Goal: Task Accomplishment & Management: Manage account settings

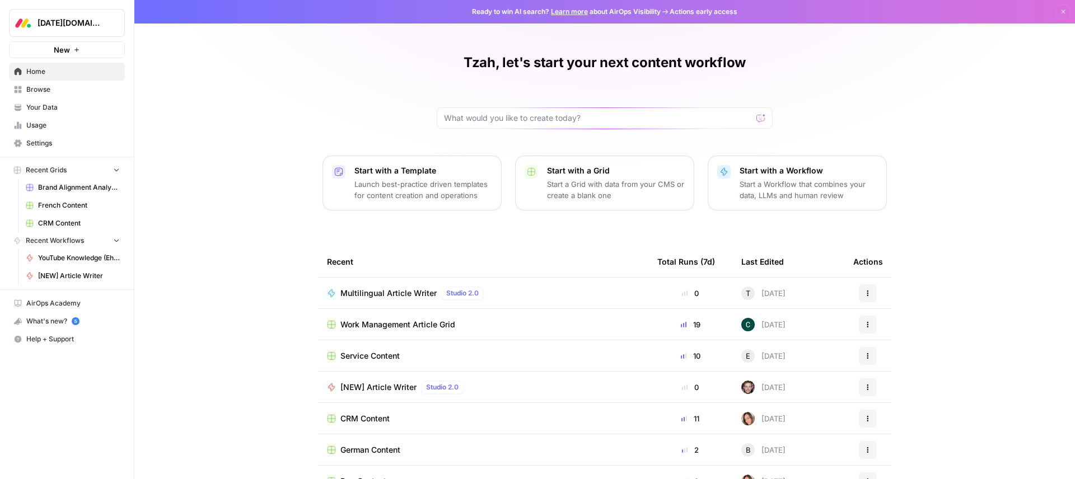
click at [67, 189] on span "Brand Alignment Analyzer" at bounding box center [79, 188] width 82 height 10
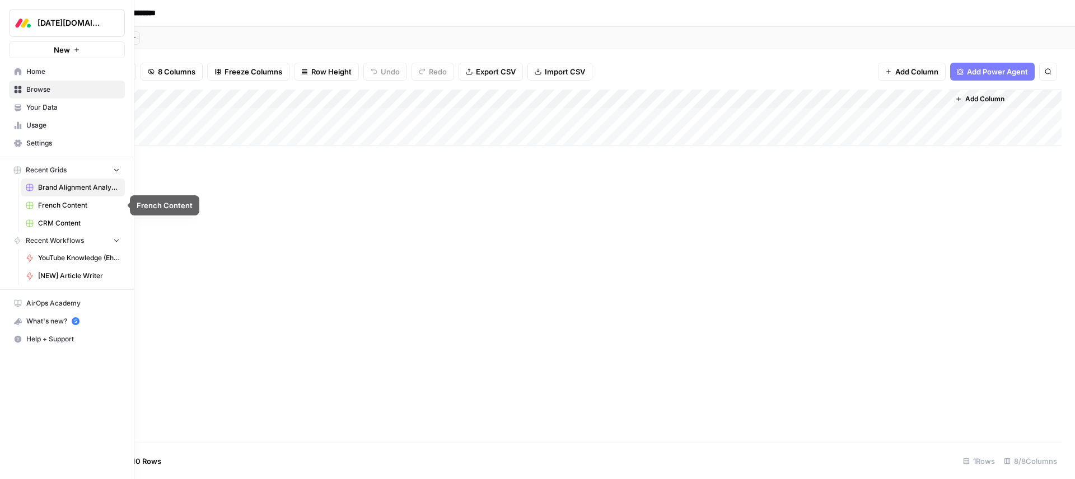
click at [68, 225] on span "CRM Content" at bounding box center [79, 223] width 82 height 10
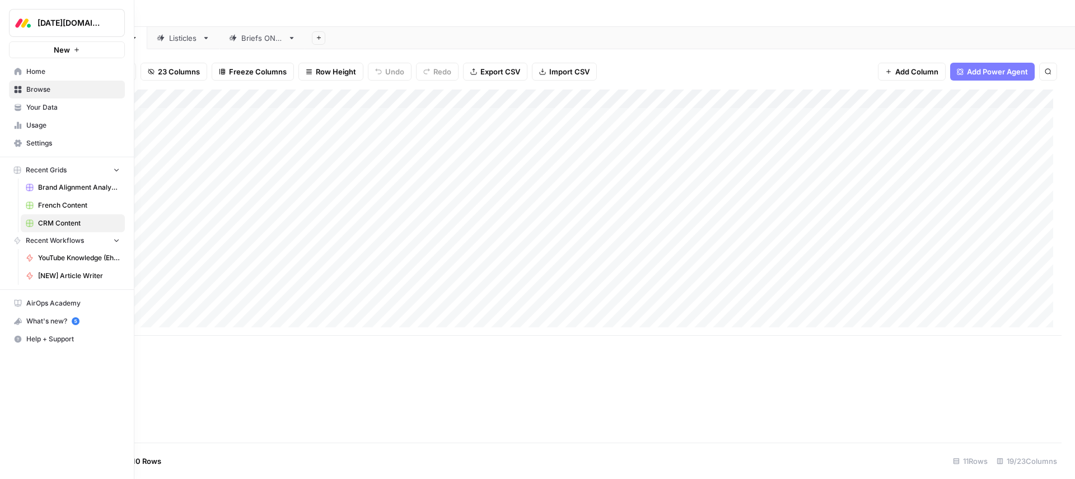
click at [19, 71] on icon at bounding box center [18, 71] width 7 height 7
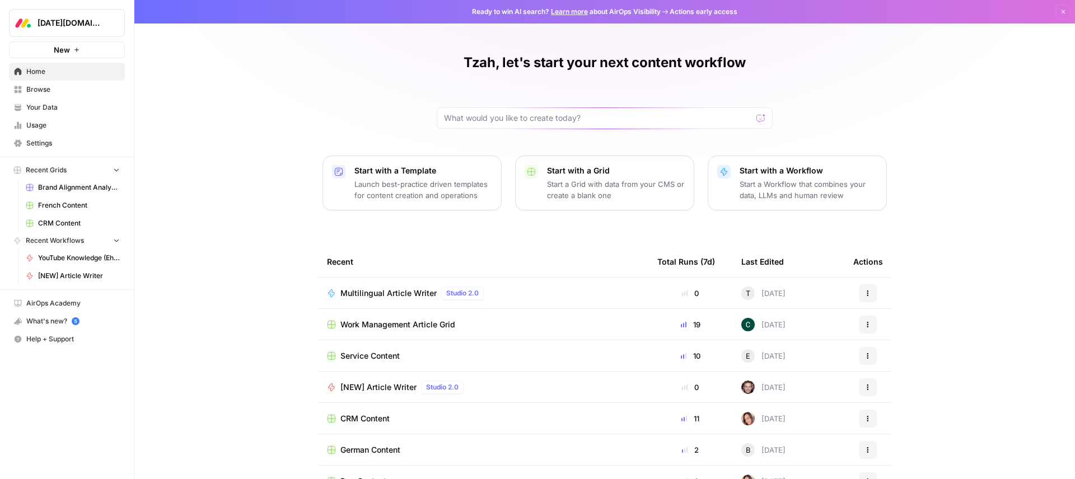
click at [44, 85] on span "Browse" at bounding box center [73, 90] width 94 height 10
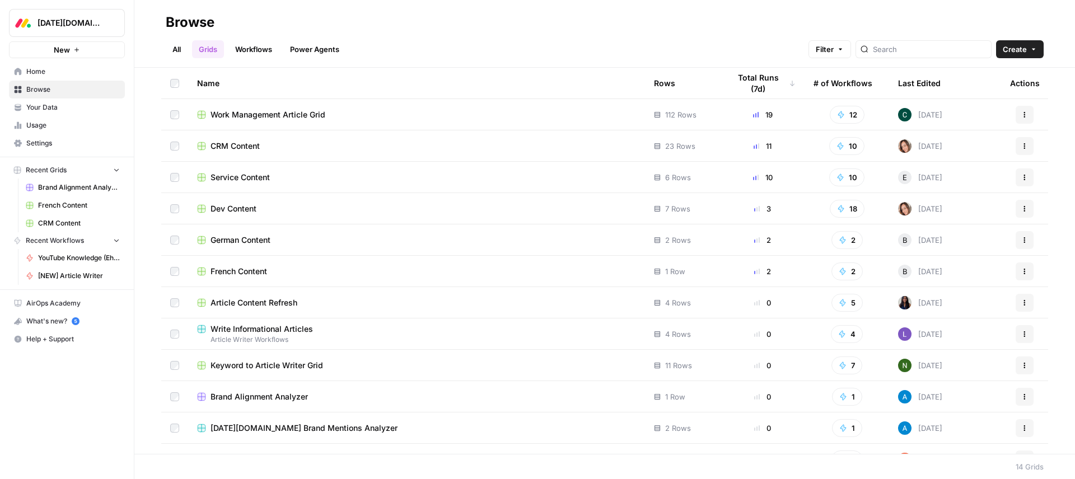
click at [69, 106] on span "Your Data" at bounding box center [73, 107] width 94 height 10
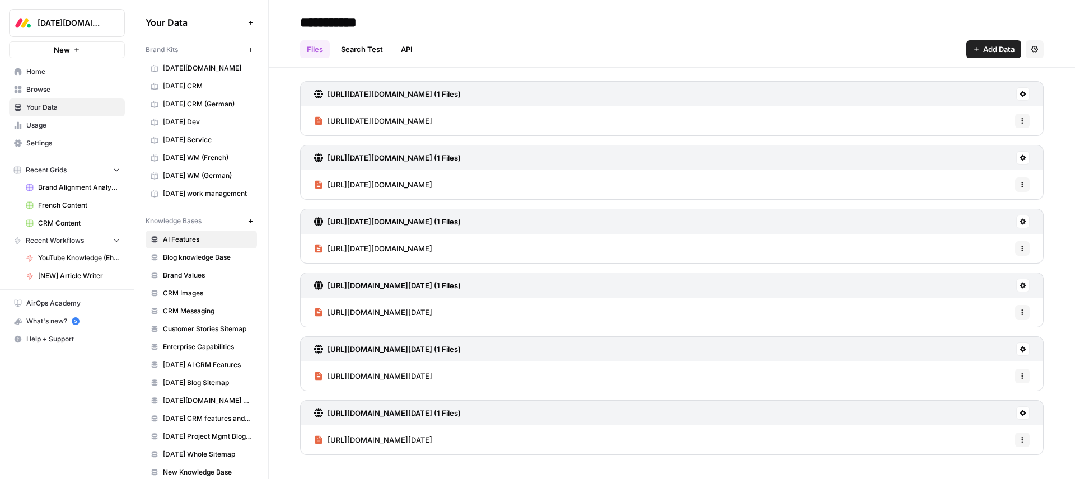
click at [67, 131] on link "Usage" at bounding box center [67, 125] width 116 height 18
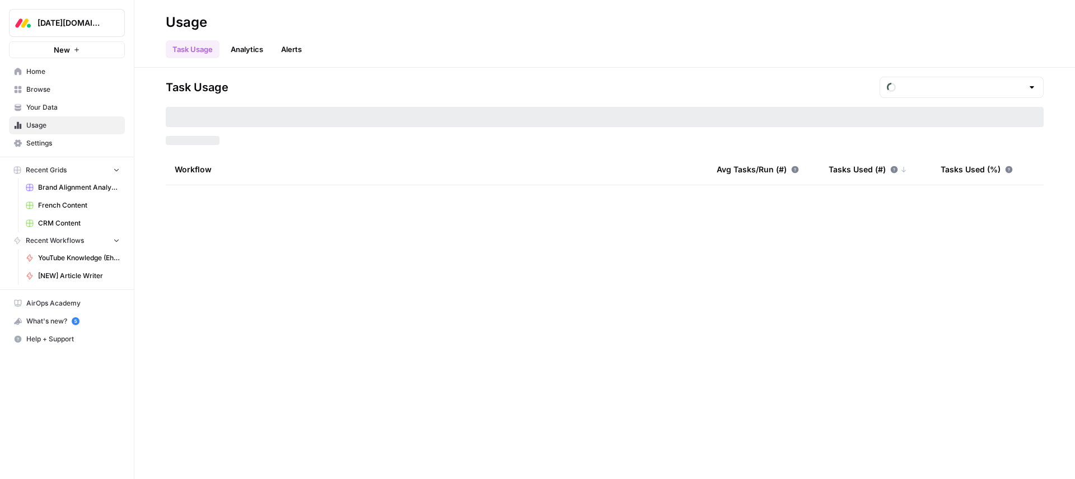
type input "August Tasks"
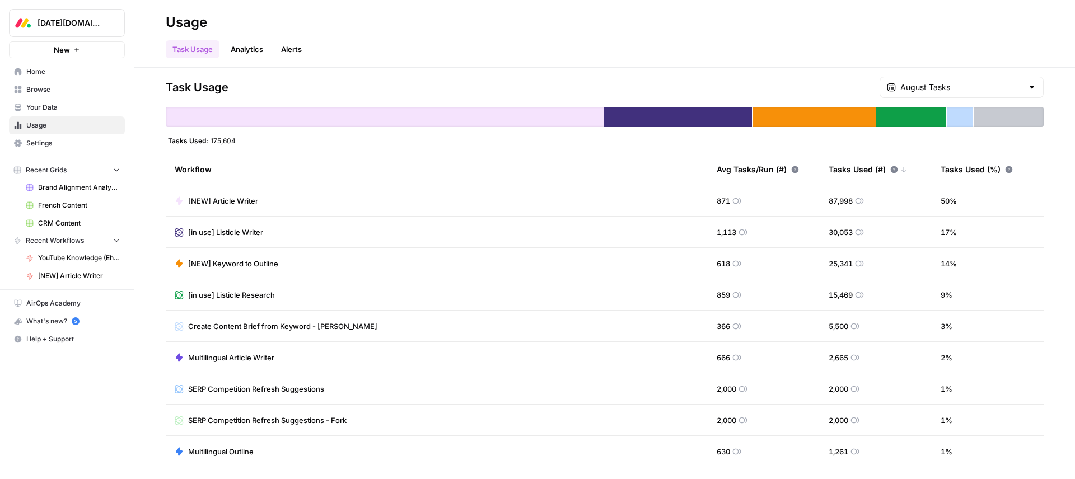
click at [67, 144] on span "Settings" at bounding box center [73, 143] width 94 height 10
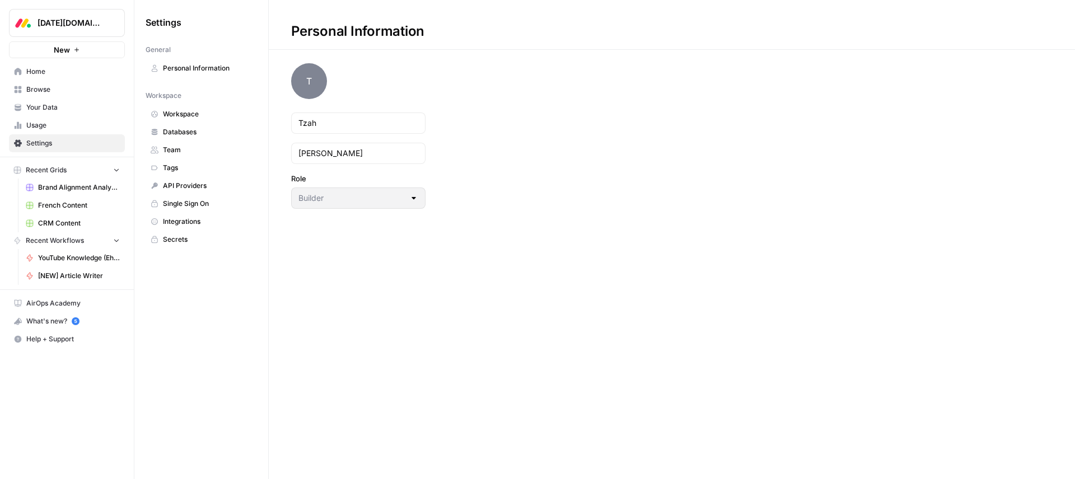
click at [192, 190] on span "API Providers" at bounding box center [207, 186] width 89 height 10
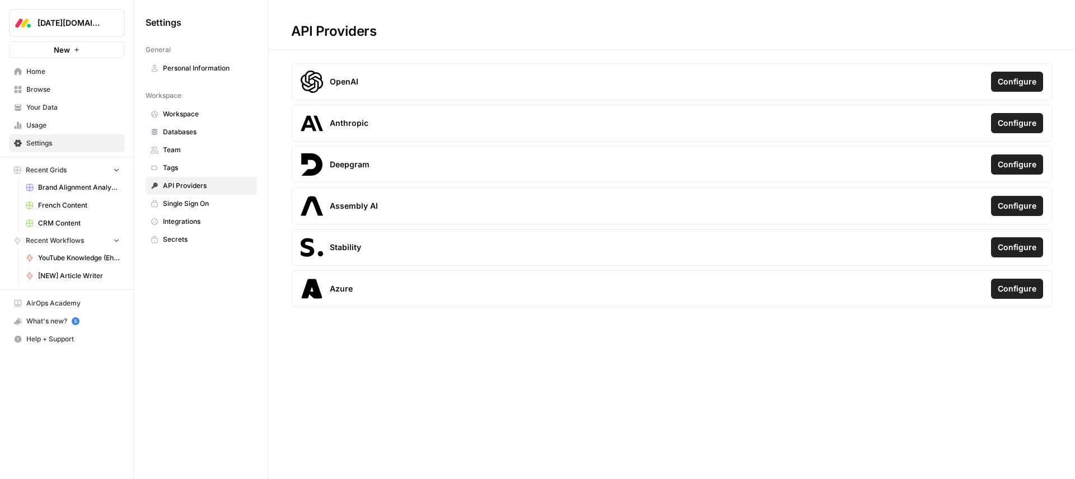
click at [209, 195] on link "Single Sign On" at bounding box center [201, 204] width 111 height 18
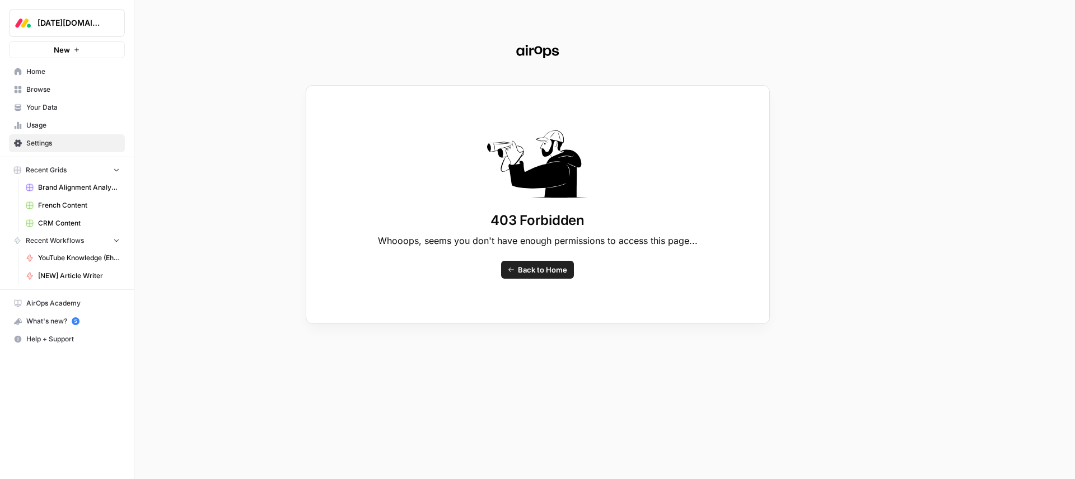
click at [59, 146] on div "403 Forbidden Whooops, seems you don't have enough permissions to access this p…" at bounding box center [537, 239] width 1075 height 479
click at [46, 123] on div "403 Forbidden Whooops, seems you don't have enough permissions to access this p…" at bounding box center [537, 239] width 1075 height 479
click at [50, 107] on div "403 Forbidden Whooops, seems you don't have enough permissions to access this p…" at bounding box center [537, 239] width 1075 height 479
click at [539, 270] on span "Back to Home" at bounding box center [542, 269] width 49 height 11
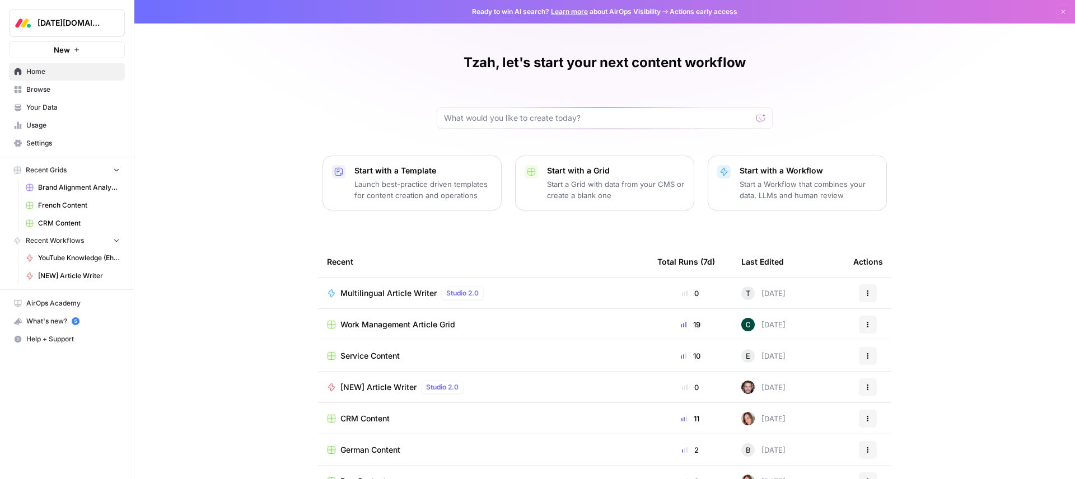
click at [59, 83] on link "Browse" at bounding box center [67, 90] width 116 height 18
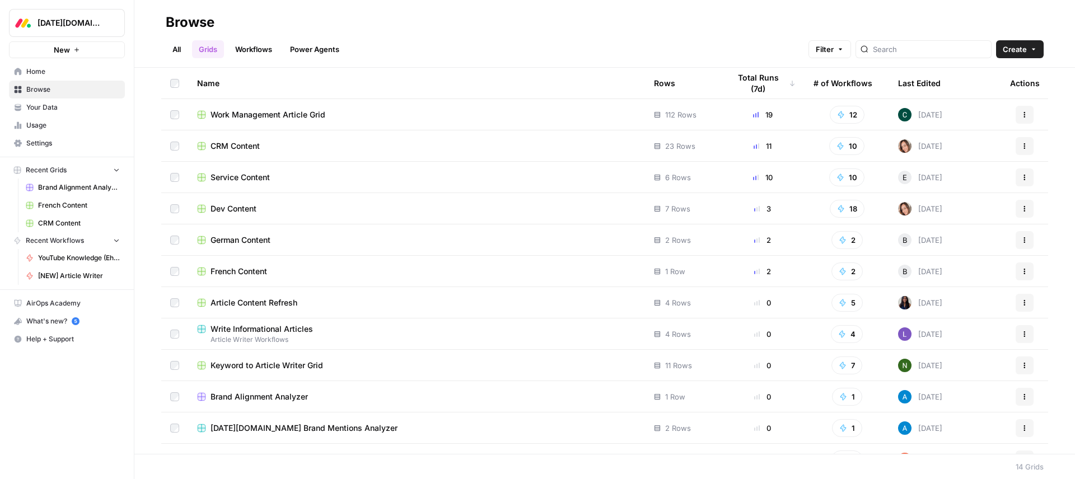
drag, startPoint x: 60, startPoint y: 123, endPoint x: 71, endPoint y: 134, distance: 15.8
click at [60, 123] on span "Usage" at bounding box center [73, 125] width 94 height 10
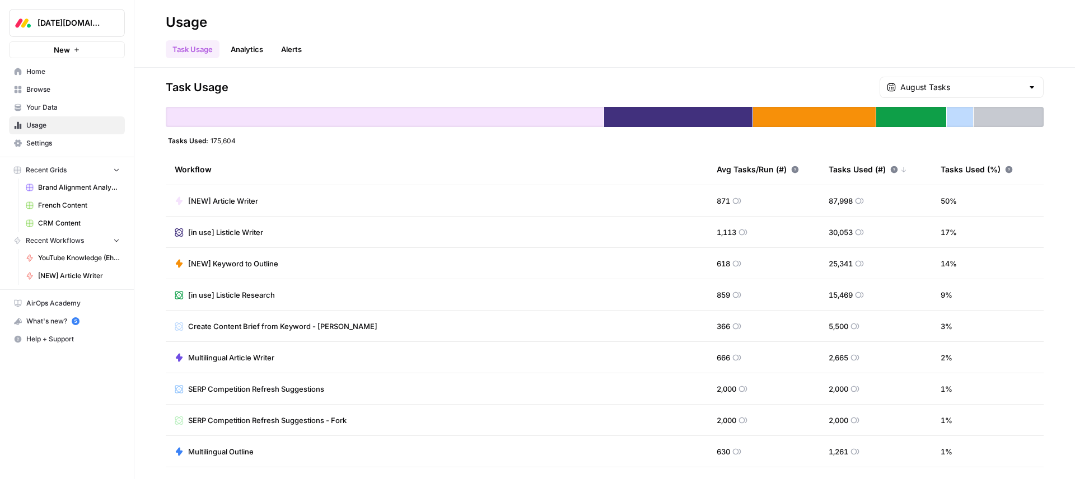
click at [232, 186] on td "[NEW] Article Writer" at bounding box center [437, 200] width 542 height 31
click at [234, 195] on span "[NEW] Article Writer" at bounding box center [223, 200] width 70 height 11
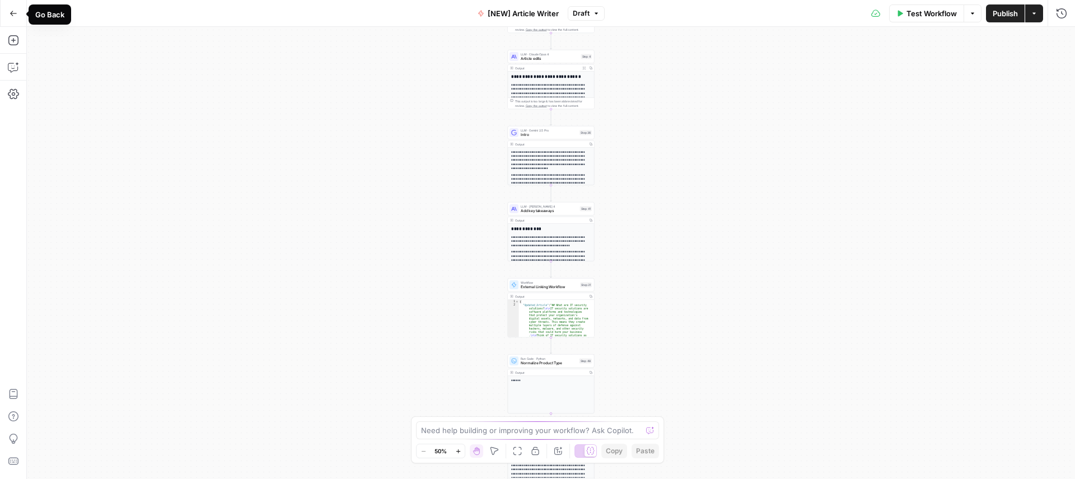
click at [20, 8] on button "Go Back" at bounding box center [13, 13] width 20 height 20
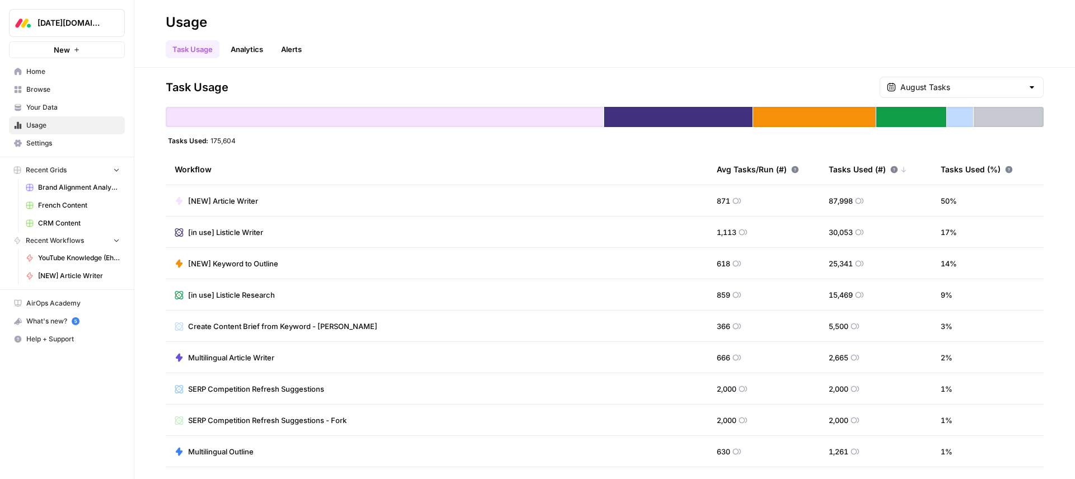
click at [72, 138] on span "Settings" at bounding box center [73, 143] width 94 height 10
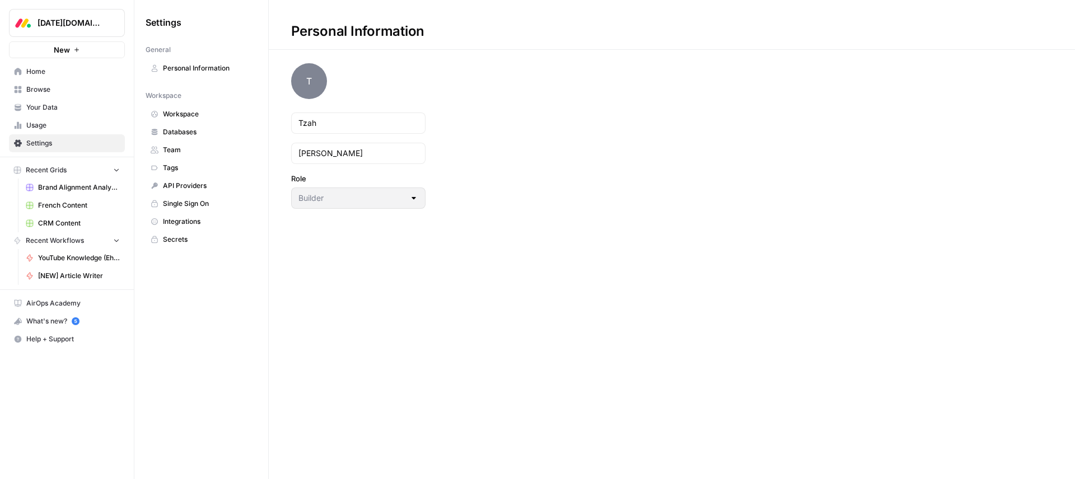
click at [193, 184] on span "API Providers" at bounding box center [207, 186] width 89 height 10
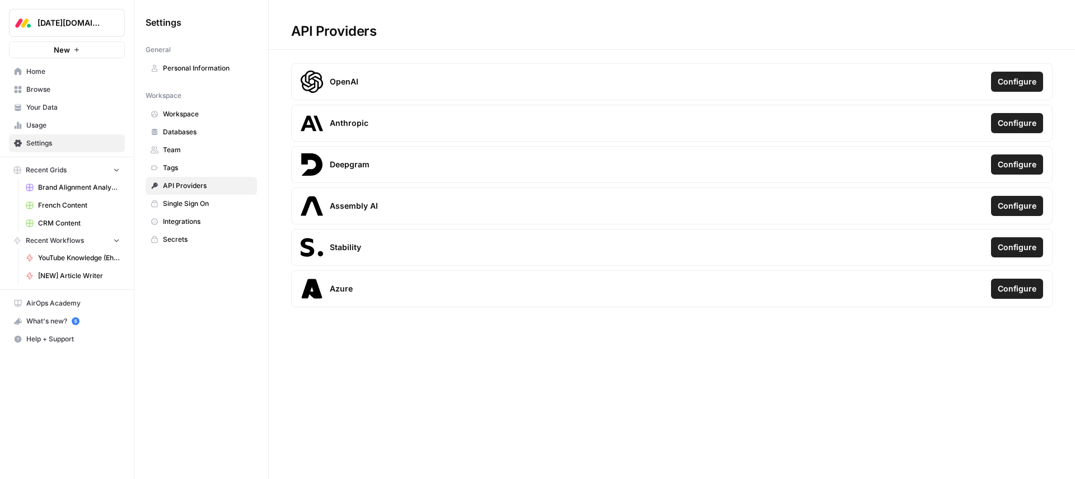
click at [208, 220] on span "Integrations" at bounding box center [207, 222] width 89 height 10
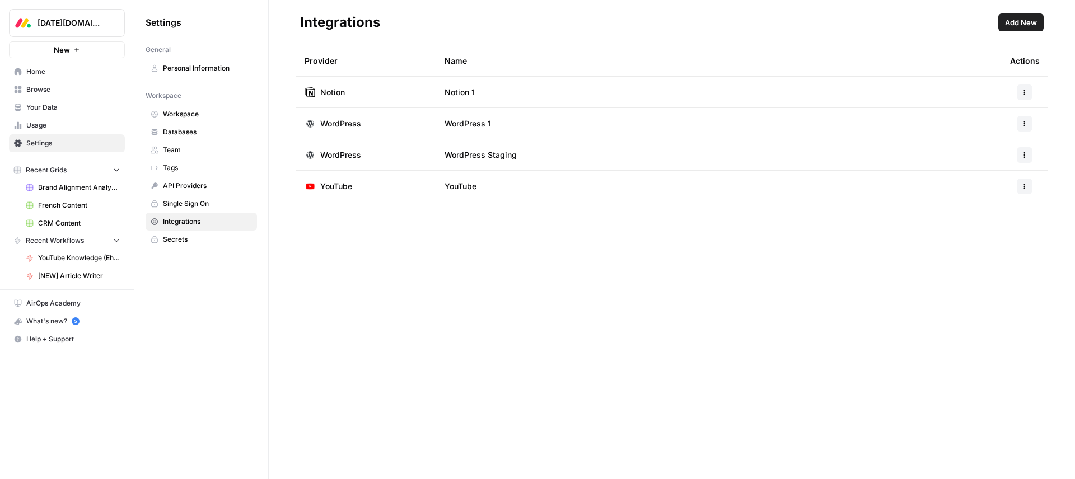
click at [1022, 17] on span "Add New" at bounding box center [1021, 22] width 32 height 11
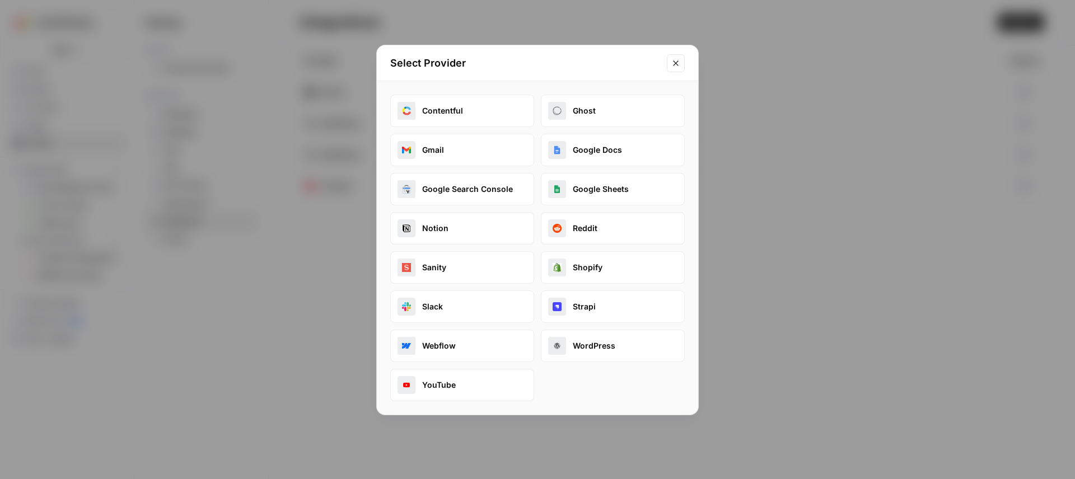
click at [679, 63] on icon "Close modal" at bounding box center [675, 63] width 9 height 9
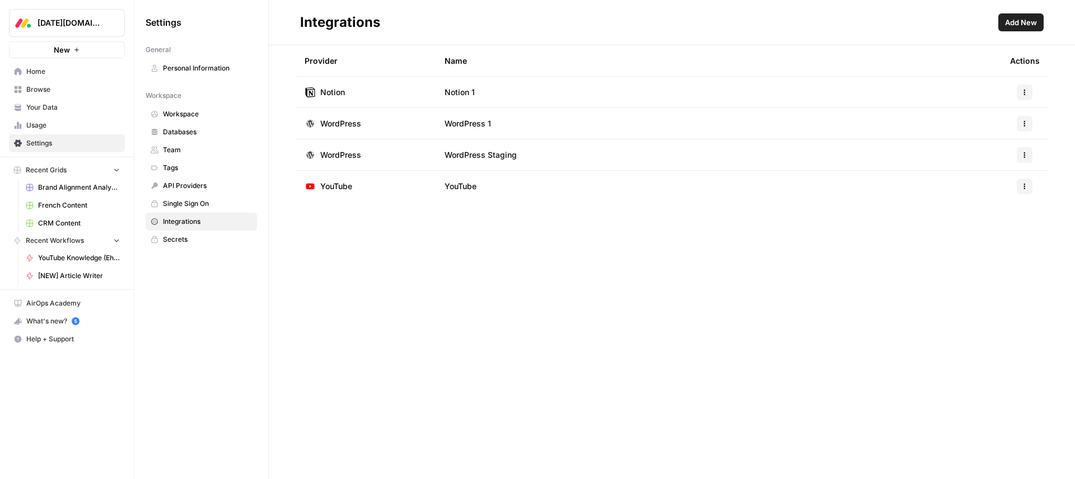
click at [475, 24] on h2 "Integrations" at bounding box center [647, 22] width 694 height 18
